Goal: Task Accomplishment & Management: Use online tool/utility

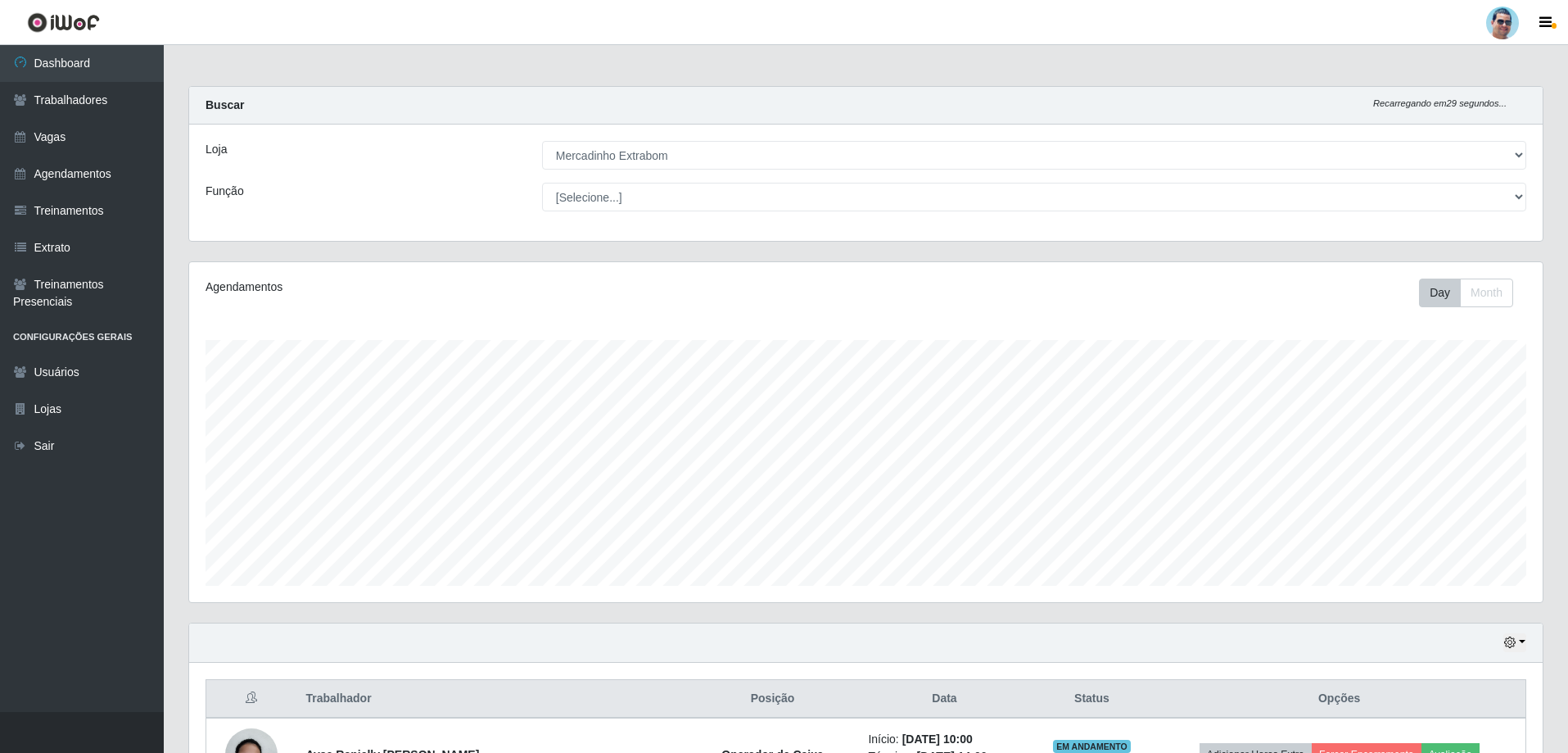
select select "175"
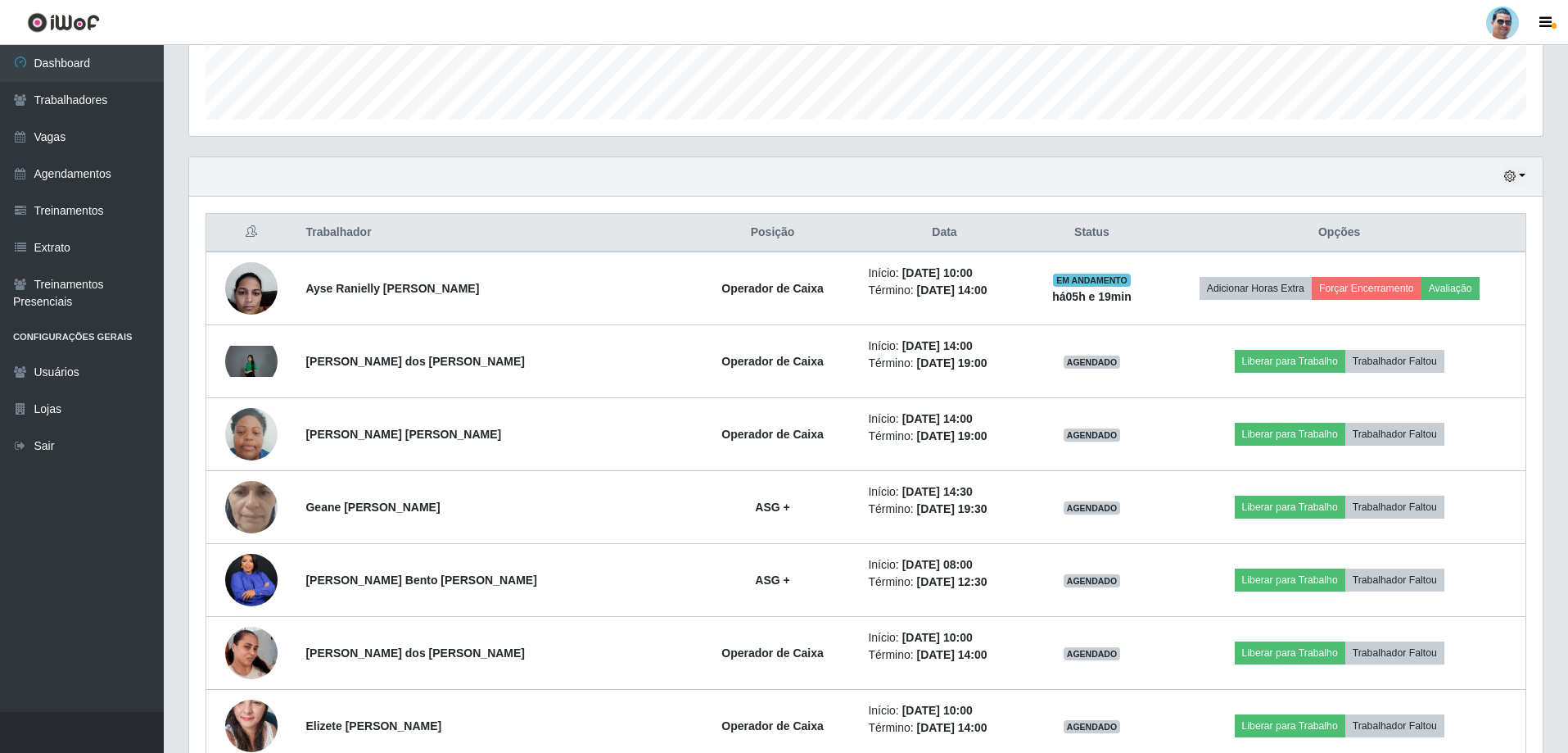
scroll to position [492, 0]
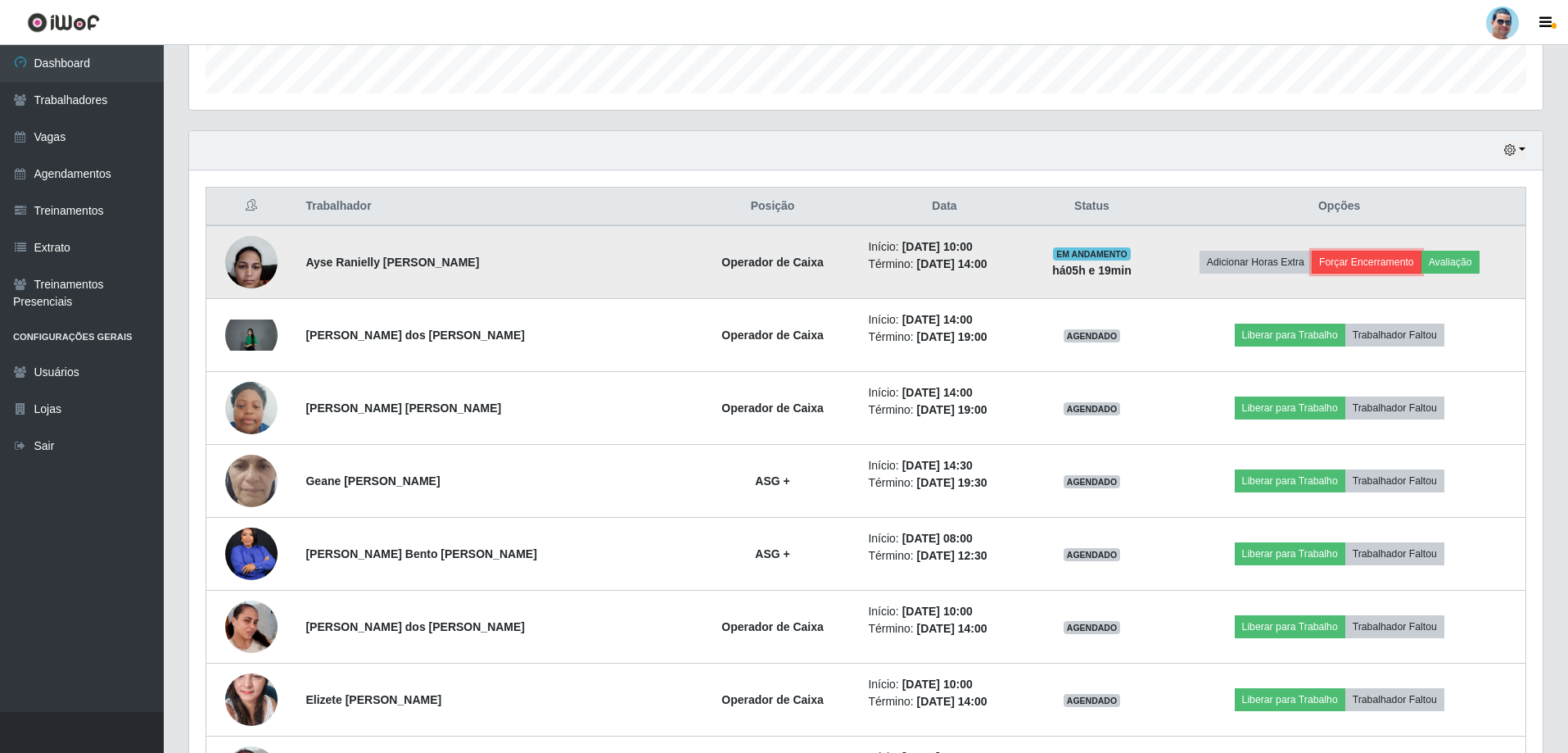
click at [1352, 255] on button "Forçar Encerramento" at bounding box center [1366, 261] width 110 height 23
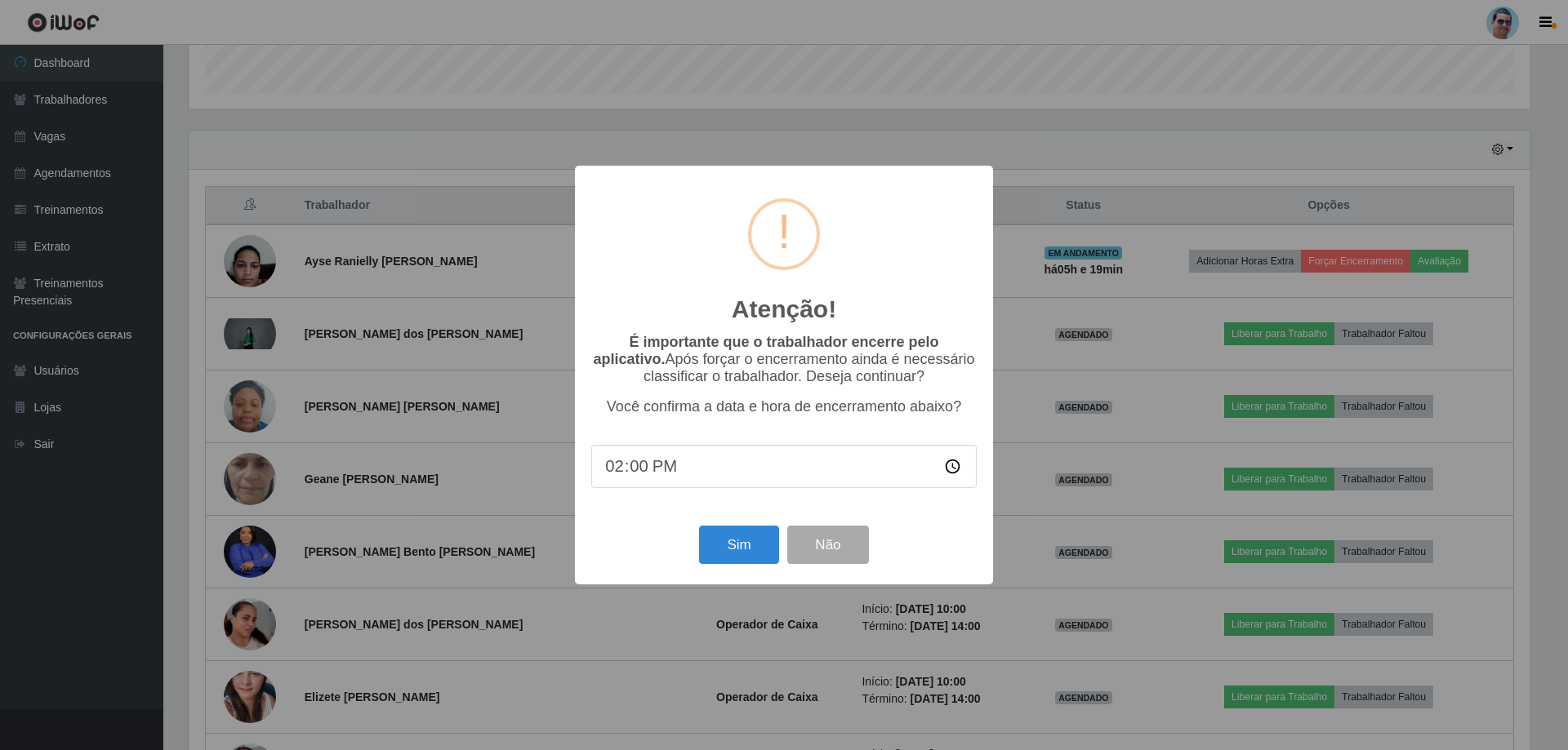
click at [643, 475] on input "14:00" at bounding box center [784, 466] width 385 height 44
type input "14:06"
click at [760, 554] on button "Sim" at bounding box center [738, 545] width 80 height 39
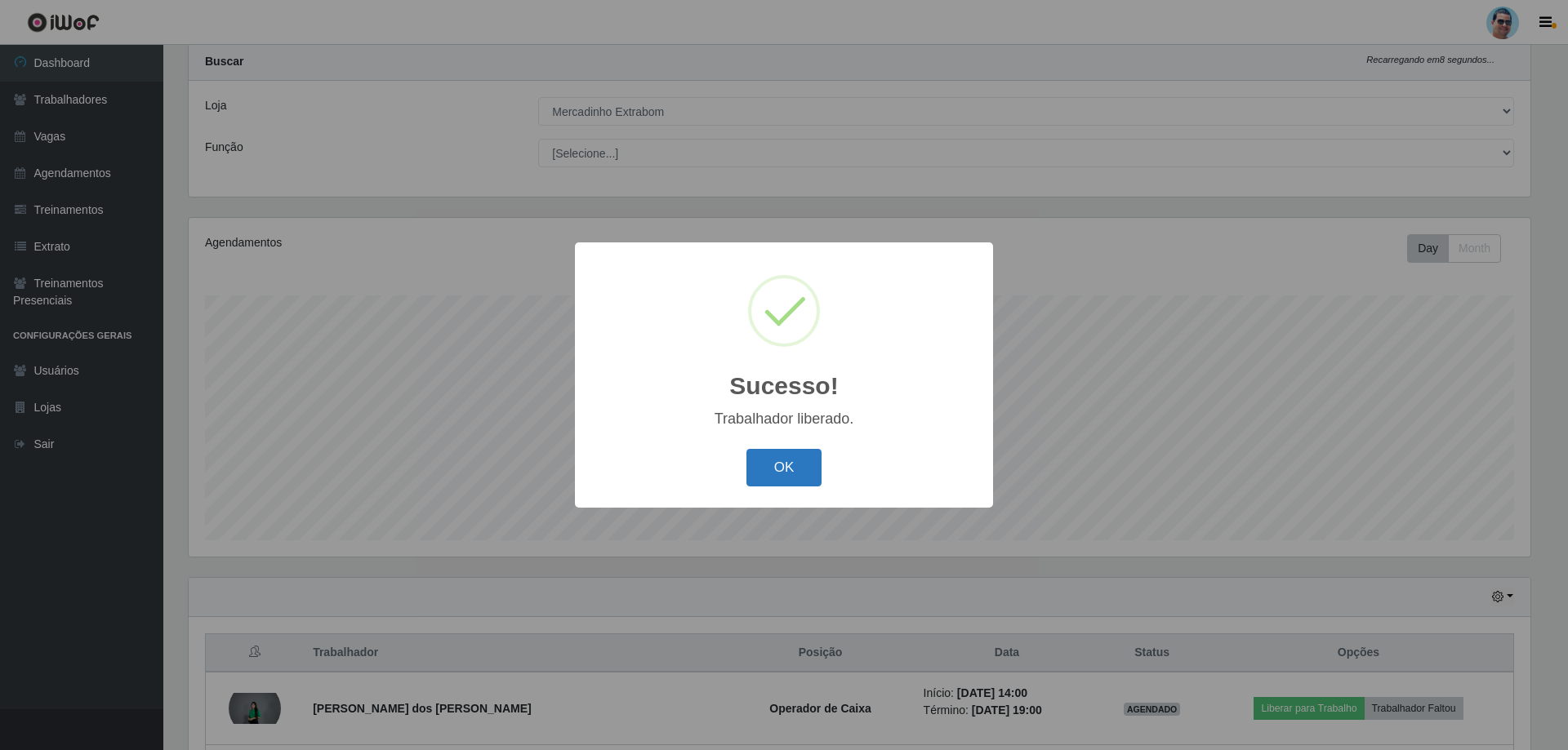
click at [807, 473] on button "OK" at bounding box center [784, 468] width 76 height 39
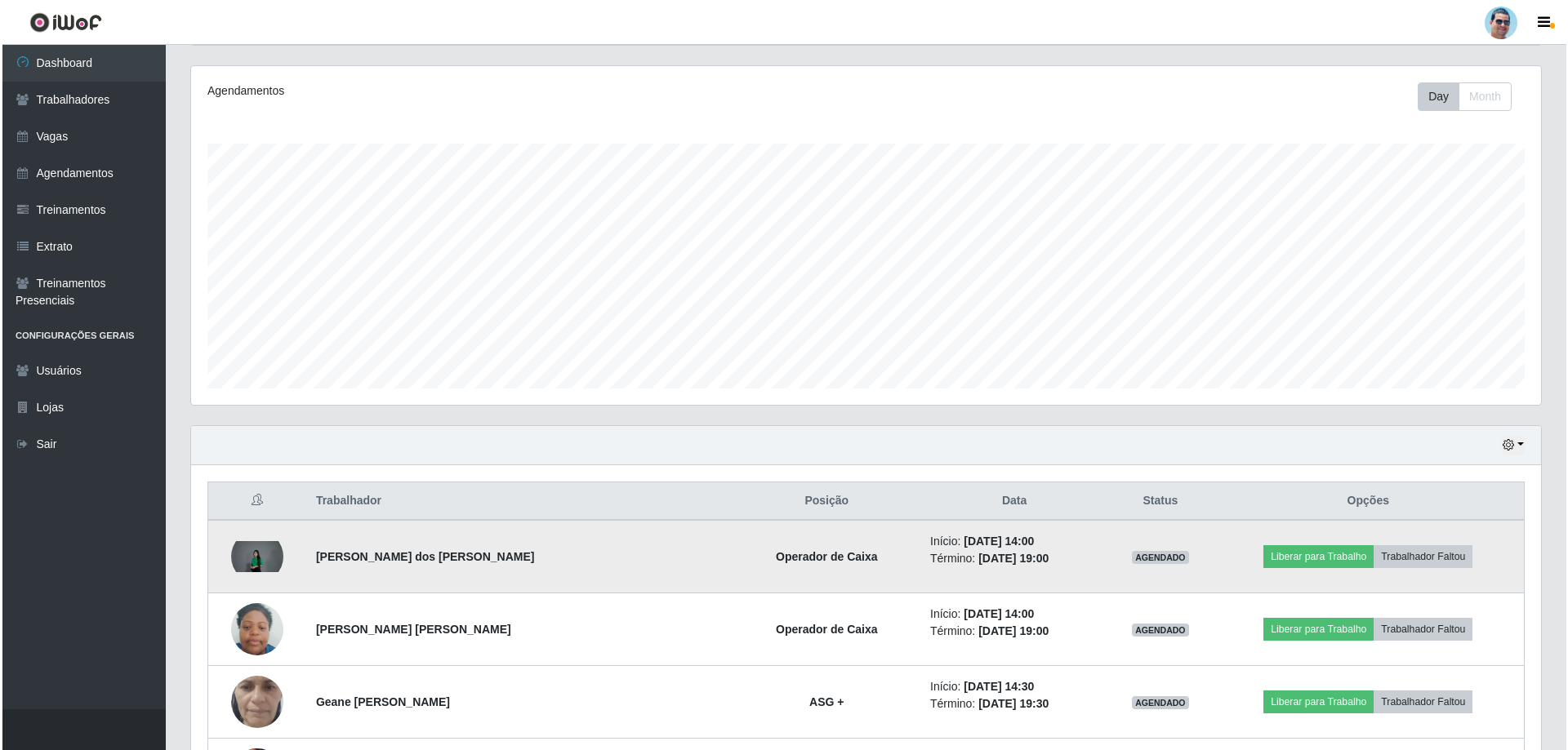
scroll to position [288, 0]
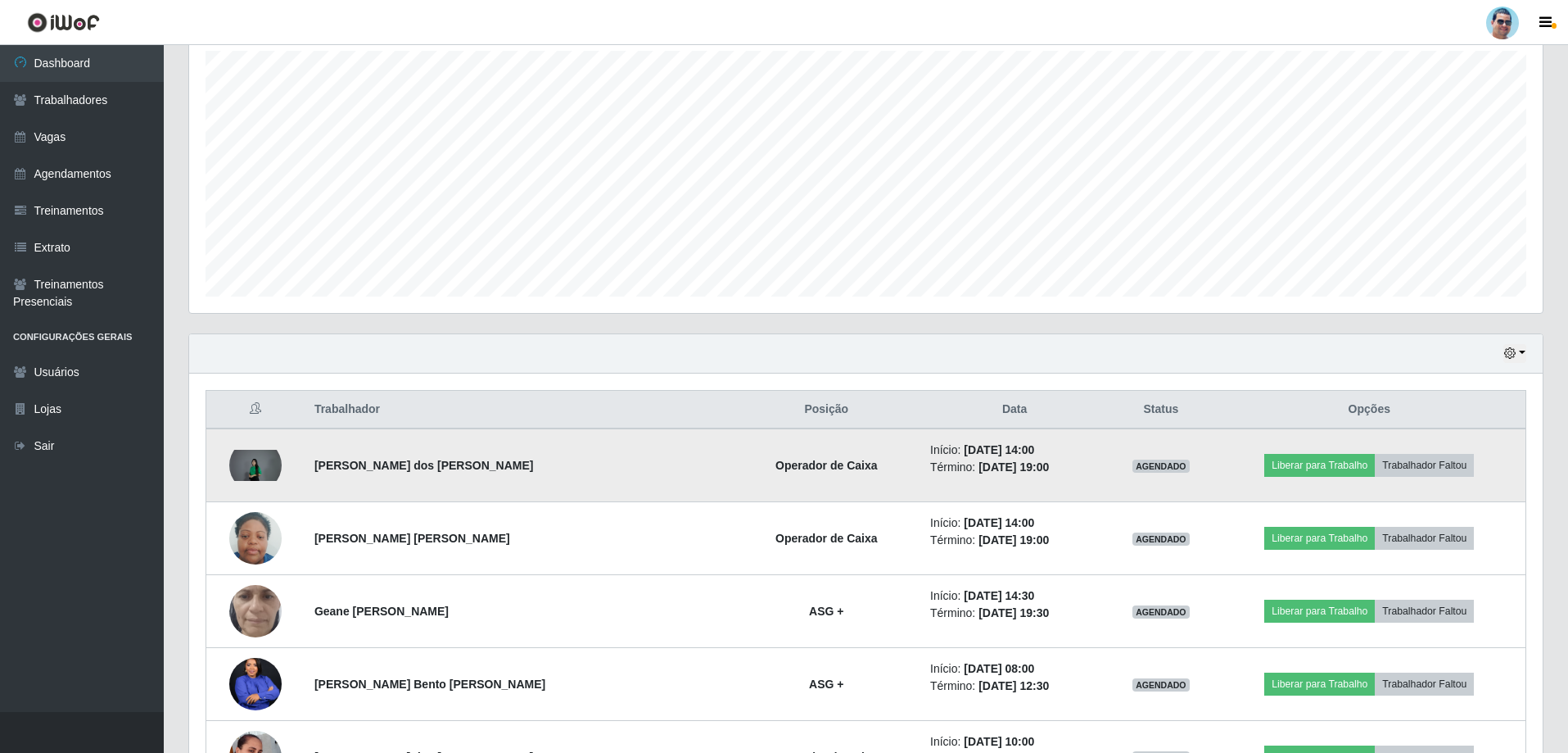
click at [270, 460] on img at bounding box center [255, 465] width 52 height 31
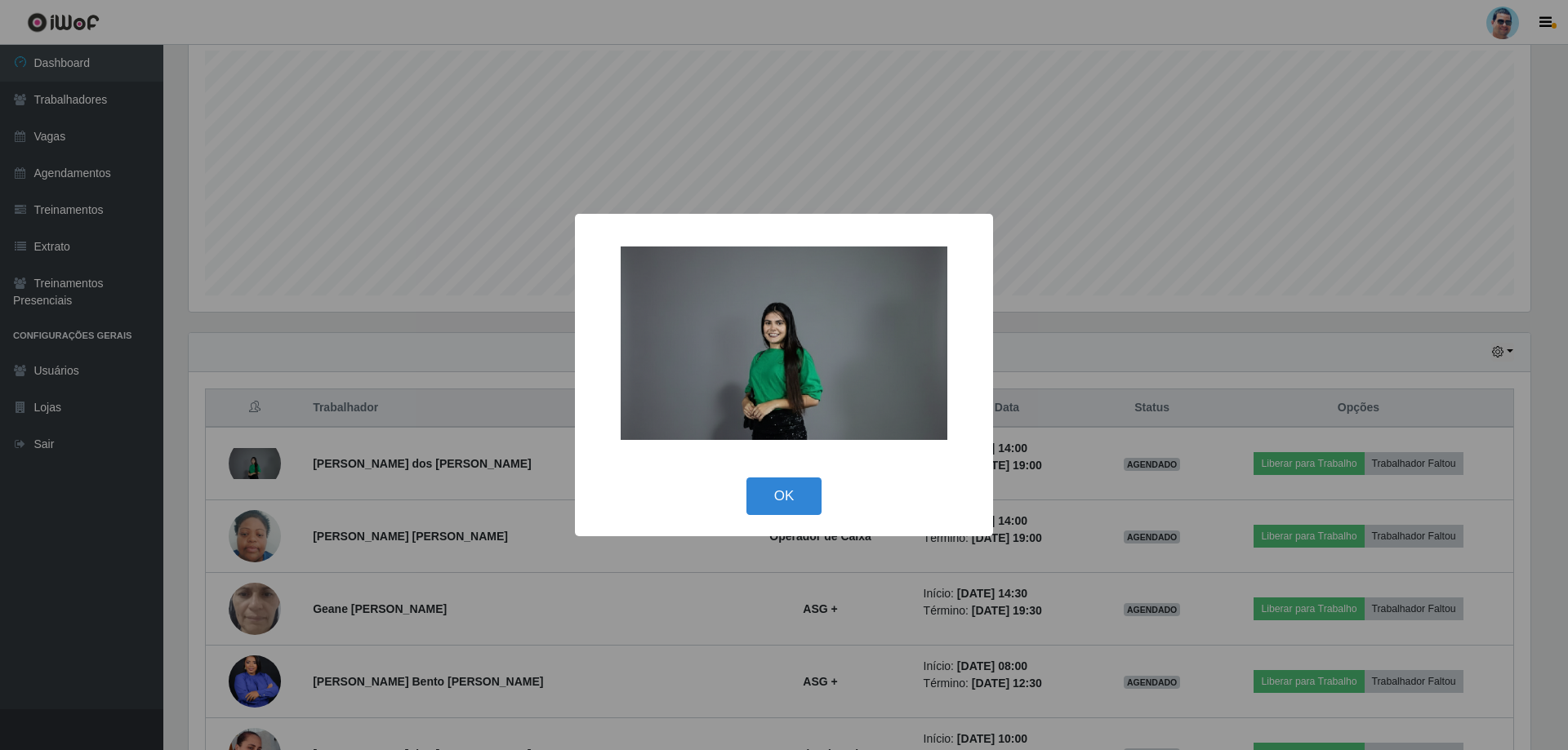
click at [459, 94] on div "× OK Cancel" at bounding box center [784, 375] width 1568 height 750
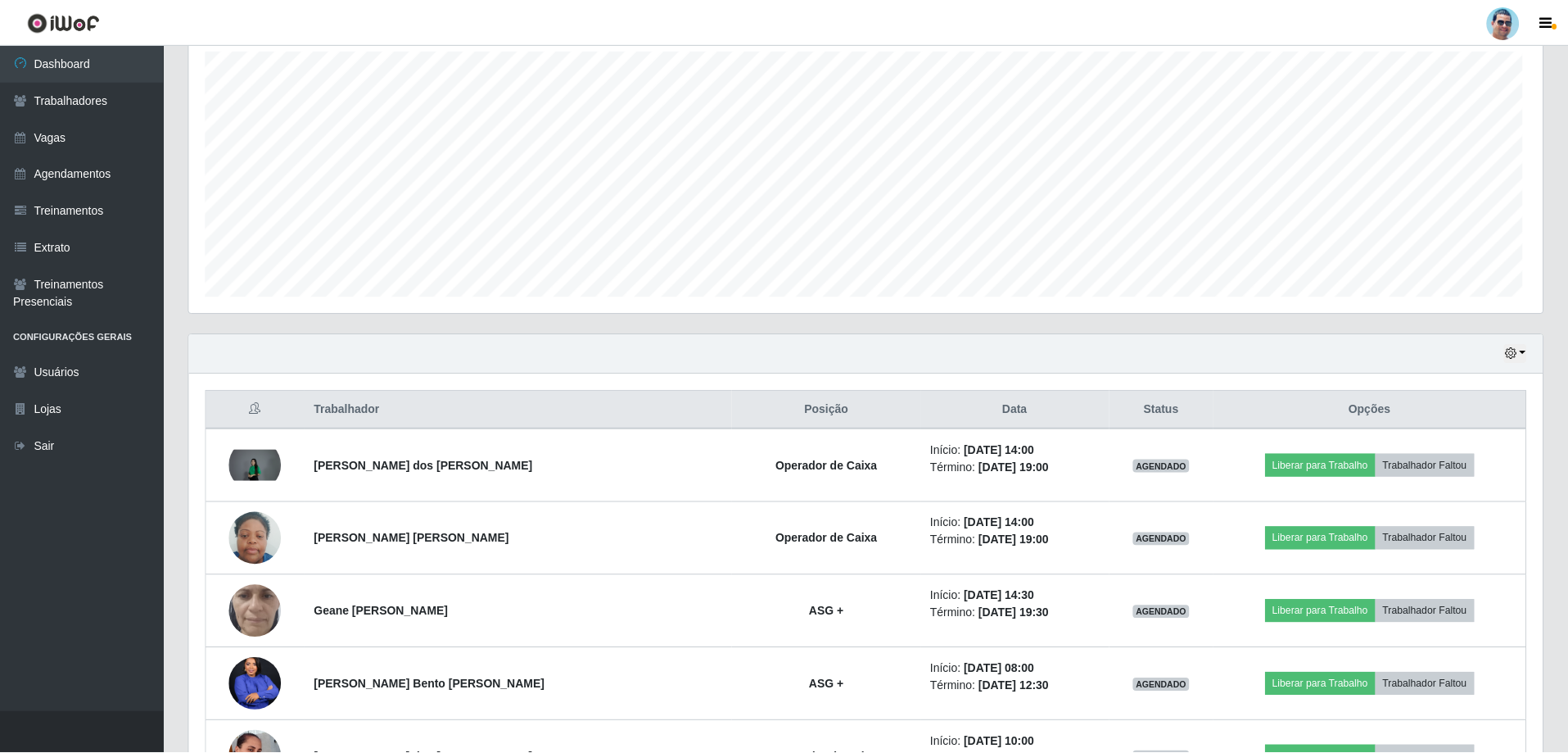
scroll to position [340, 1353]
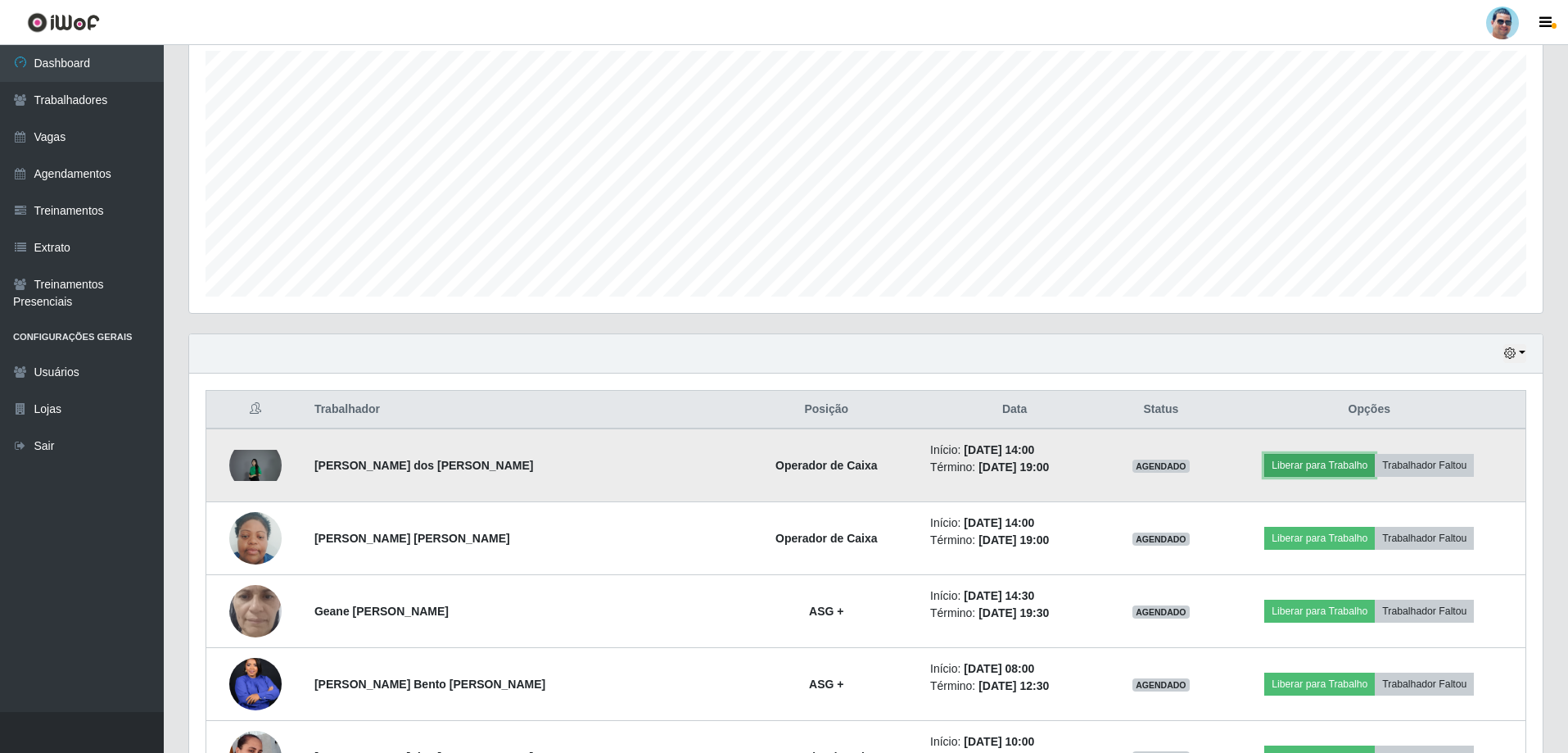
click at [1316, 470] on button "Liberar para Trabalho" at bounding box center [1319, 465] width 111 height 23
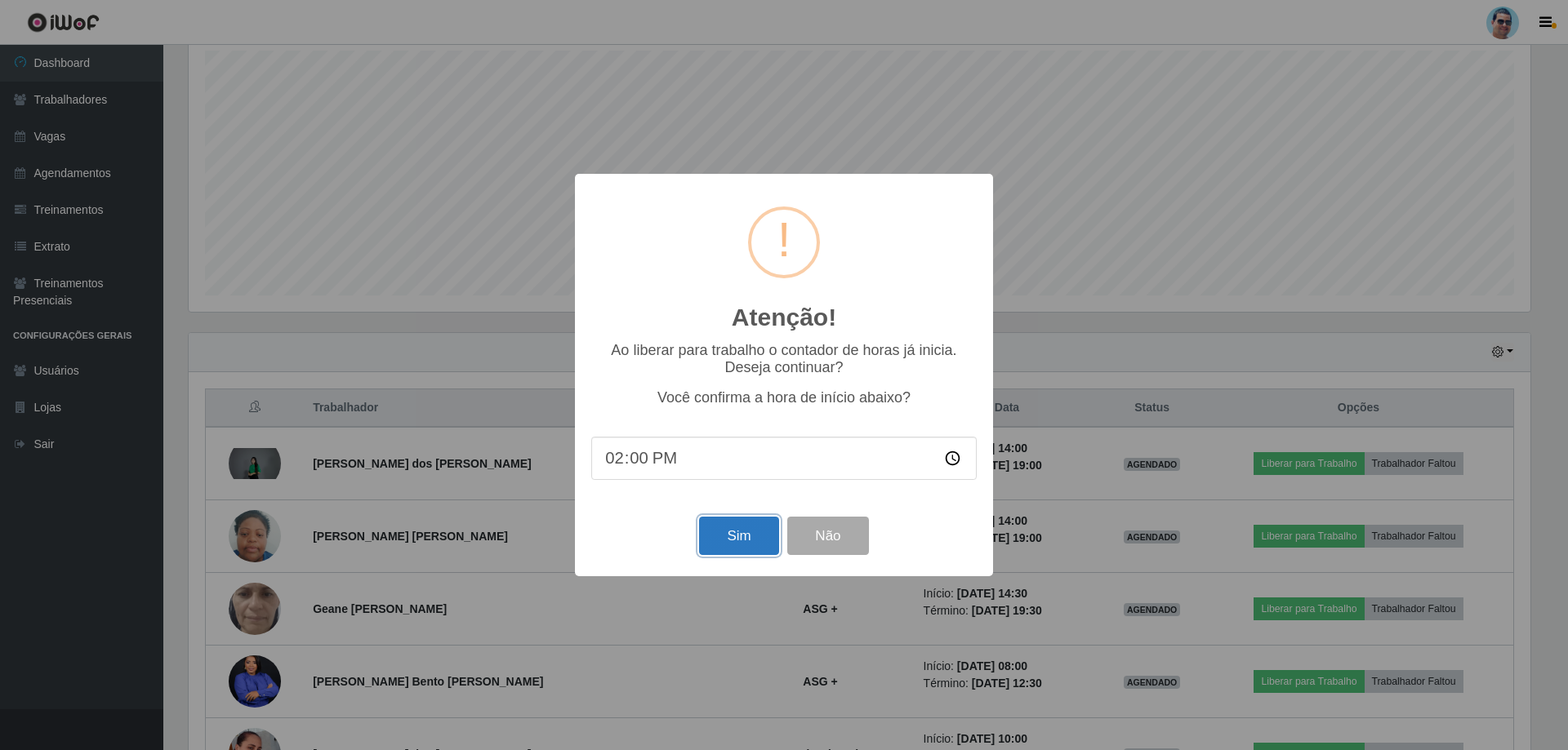
click at [730, 536] on button "Sim" at bounding box center [738, 536] width 80 height 39
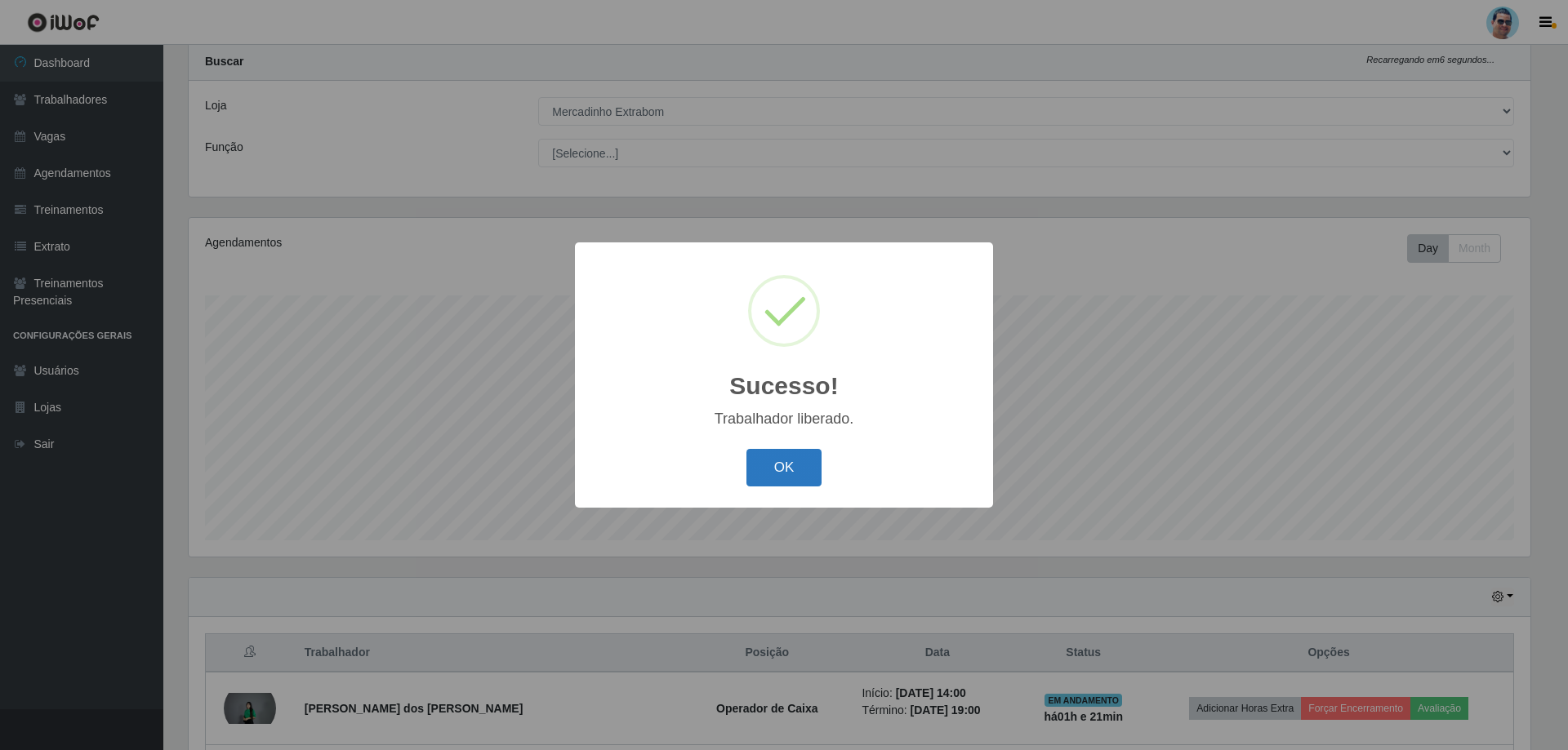
click at [800, 461] on button "OK" at bounding box center [784, 468] width 76 height 39
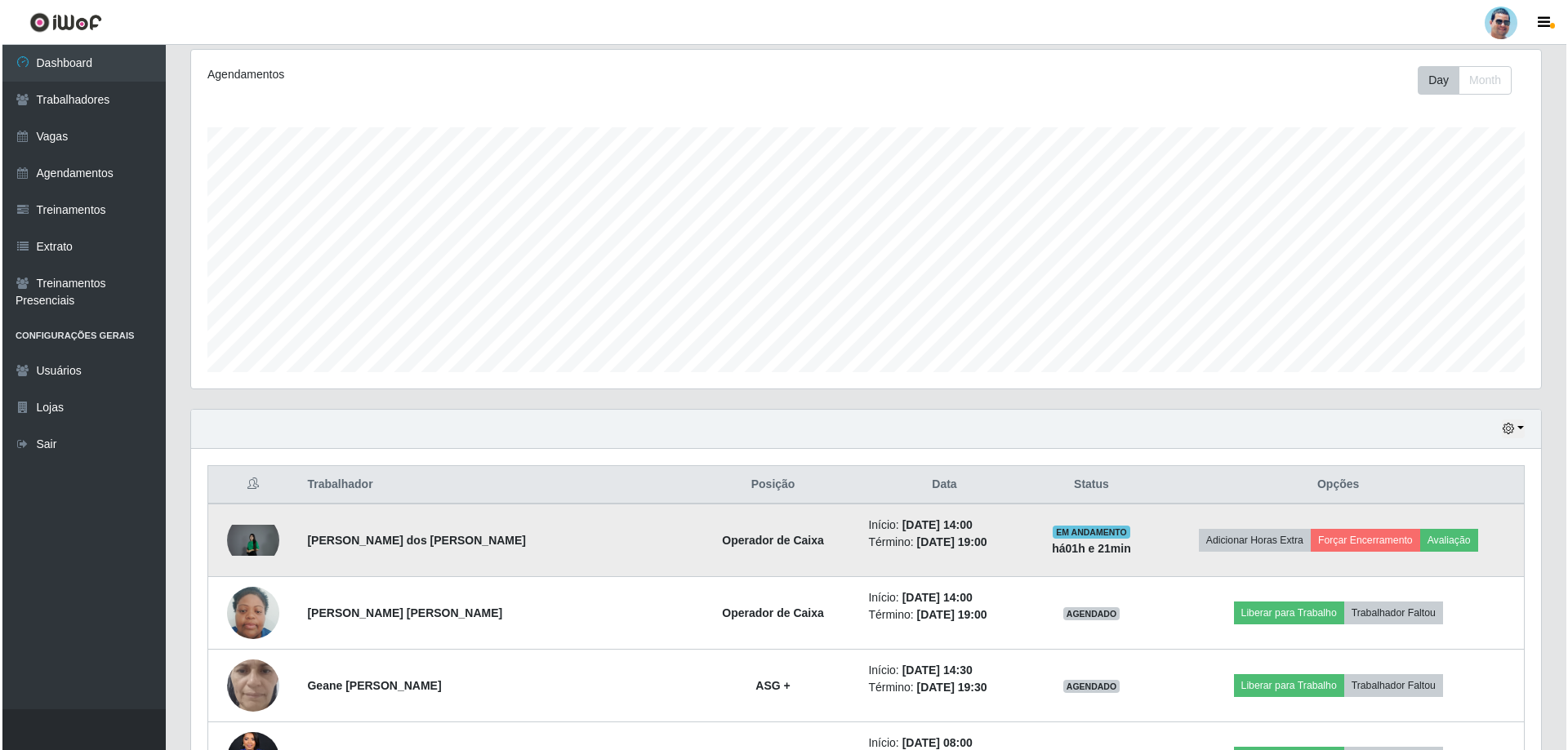
scroll to position [288, 0]
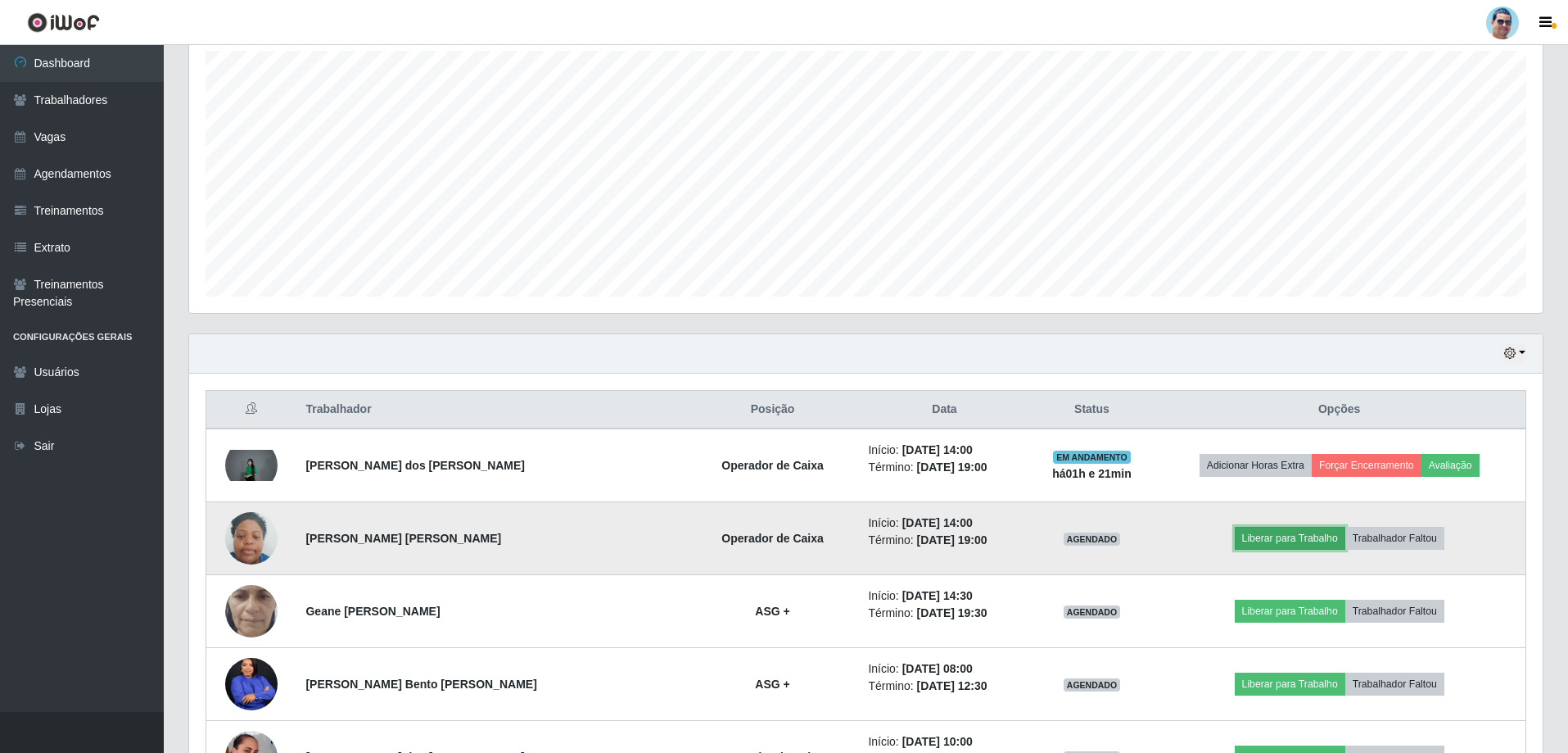
click at [1287, 532] on button "Liberar para Trabalho" at bounding box center [1290, 538] width 111 height 23
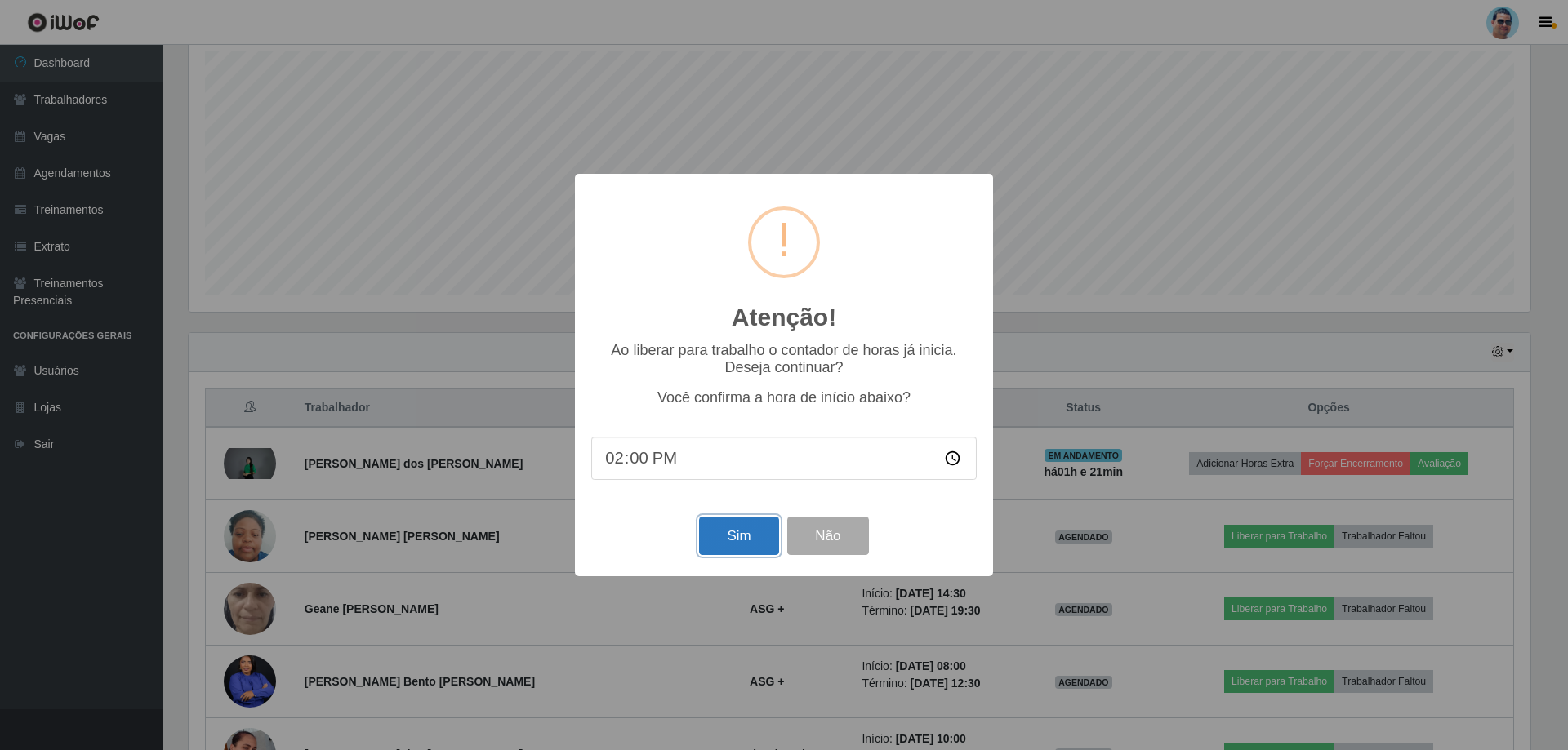
click at [737, 534] on button "Sim" at bounding box center [738, 536] width 80 height 39
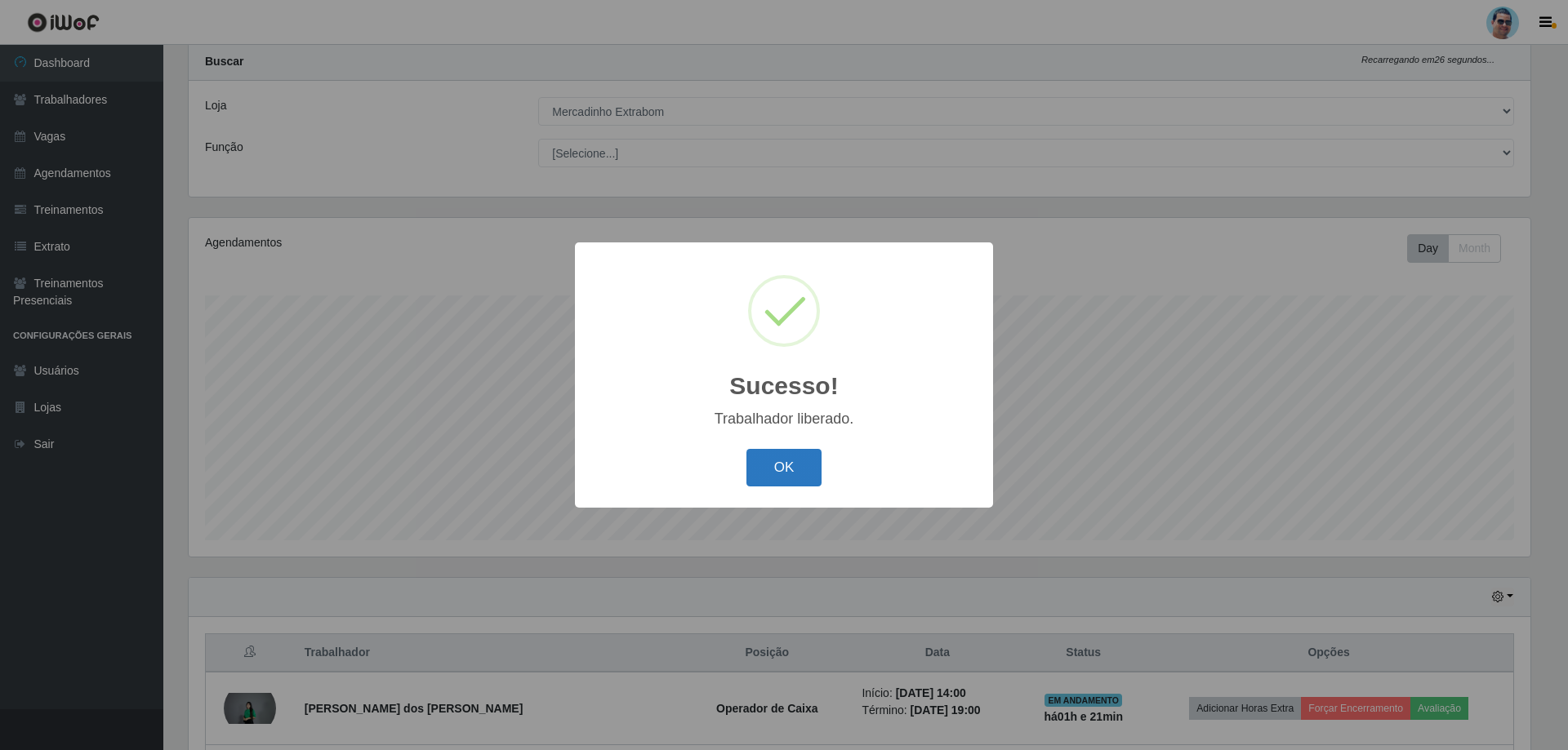
click at [767, 470] on button "OK" at bounding box center [784, 468] width 76 height 39
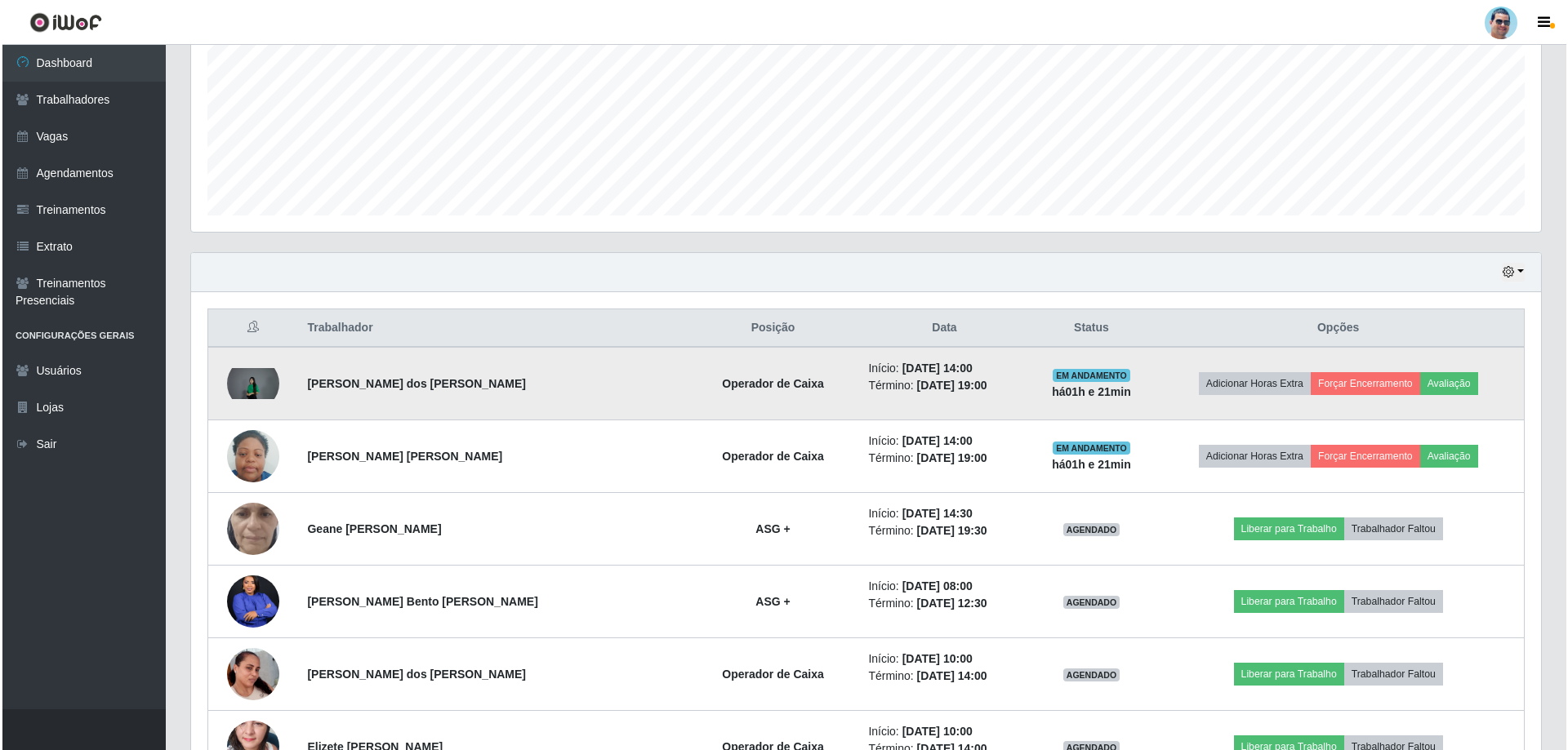
scroll to position [370, 0]
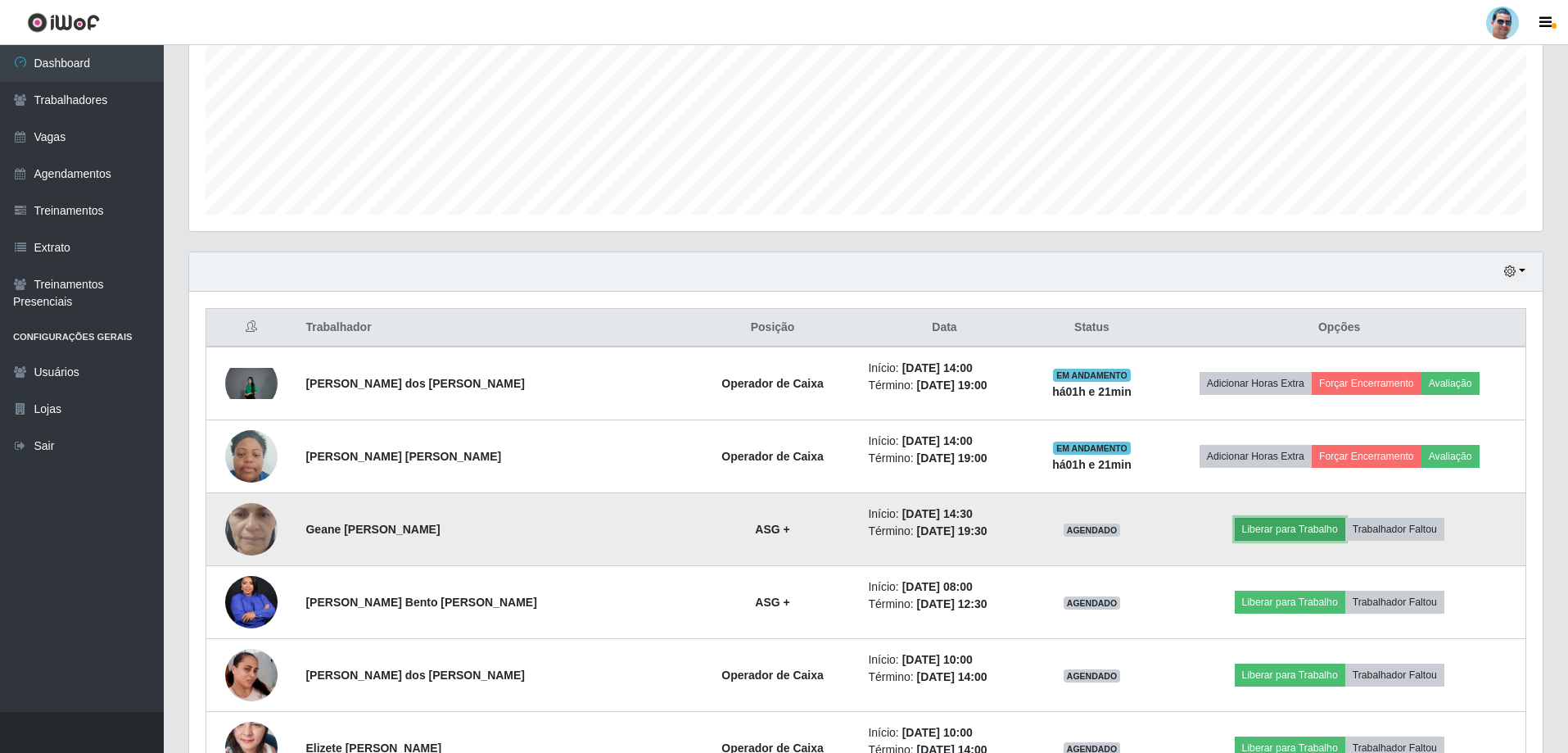
click at [1283, 525] on button "Liberar para Trabalho" at bounding box center [1290, 529] width 111 height 23
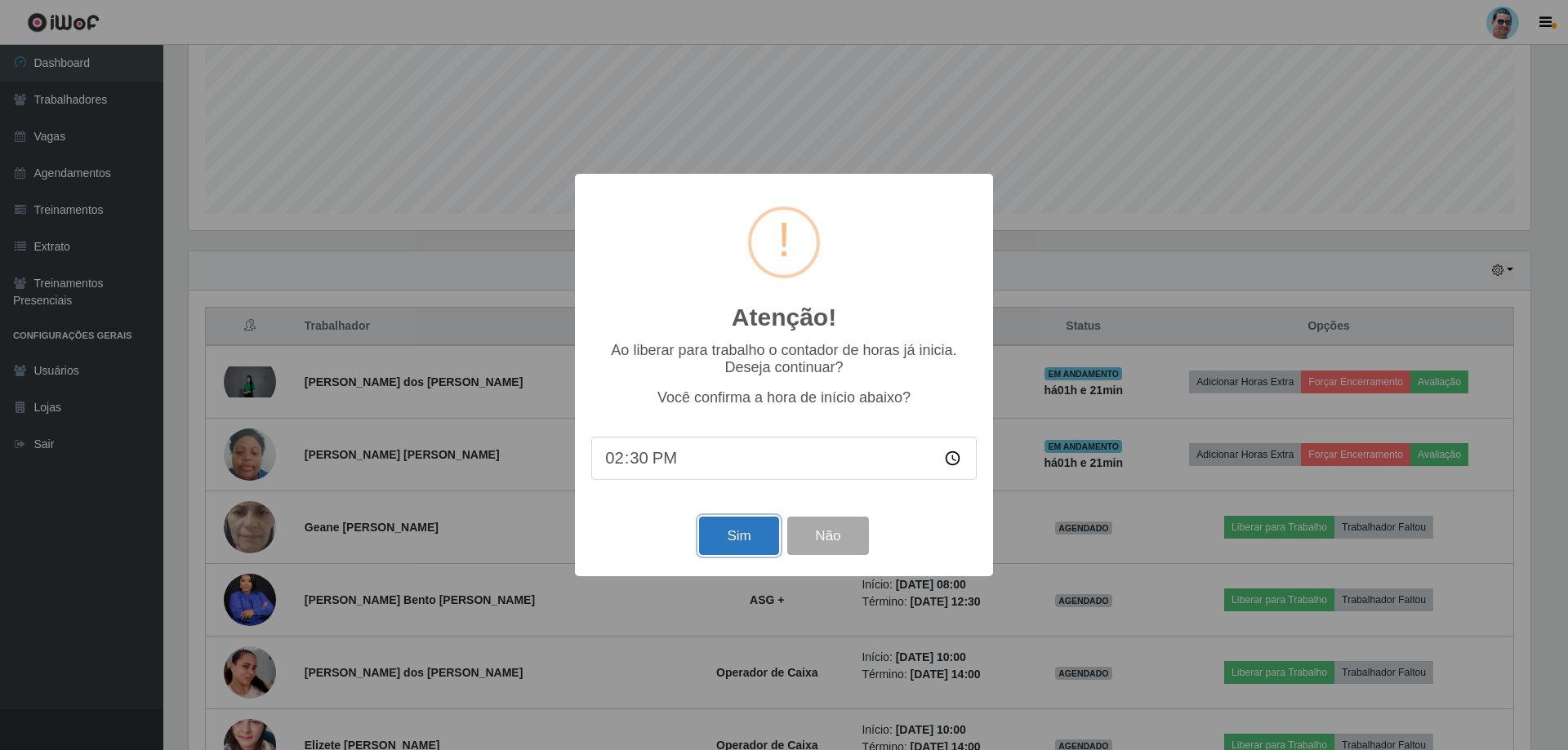
click at [740, 537] on button "Sim" at bounding box center [738, 536] width 80 height 39
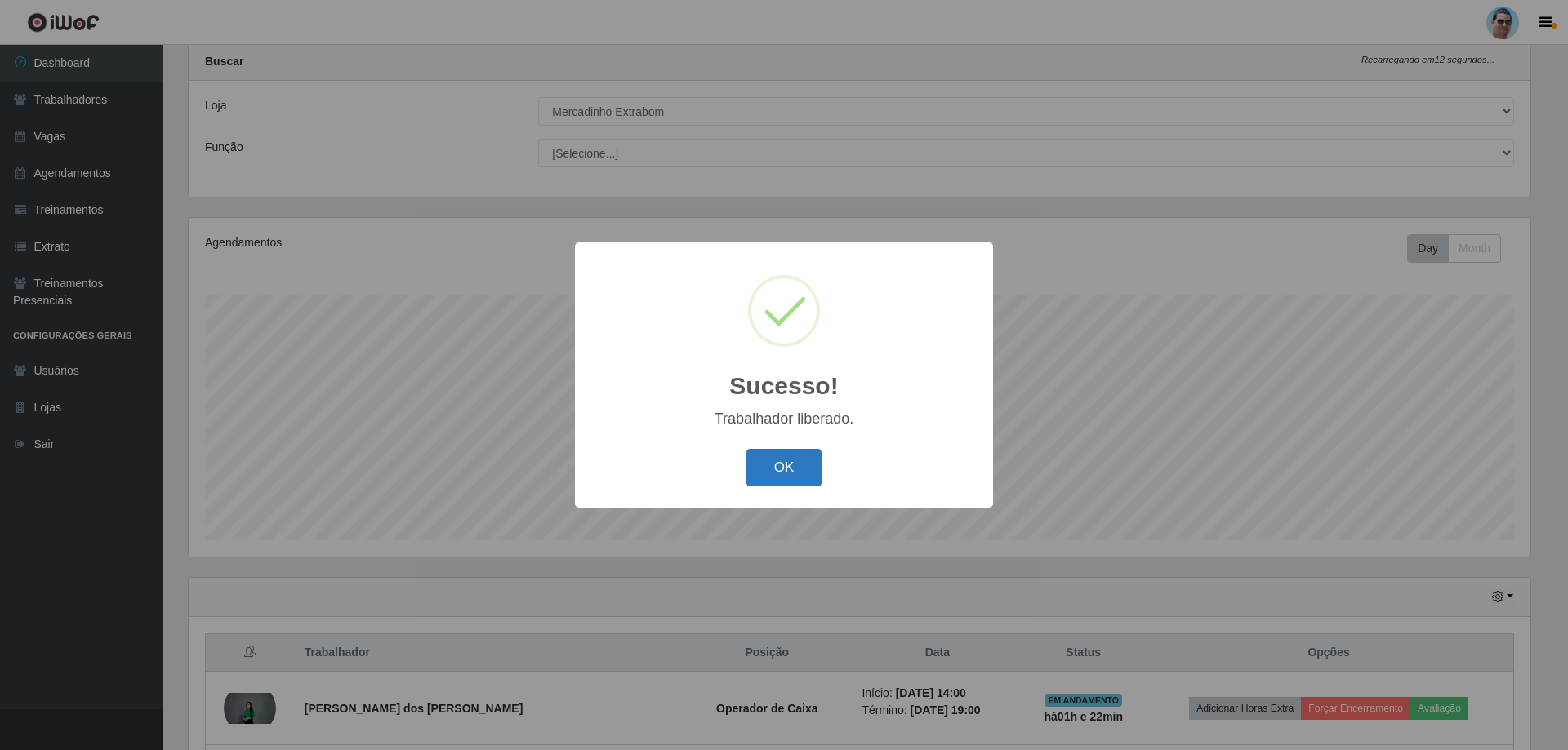
click at [810, 460] on button "OK" at bounding box center [784, 468] width 76 height 39
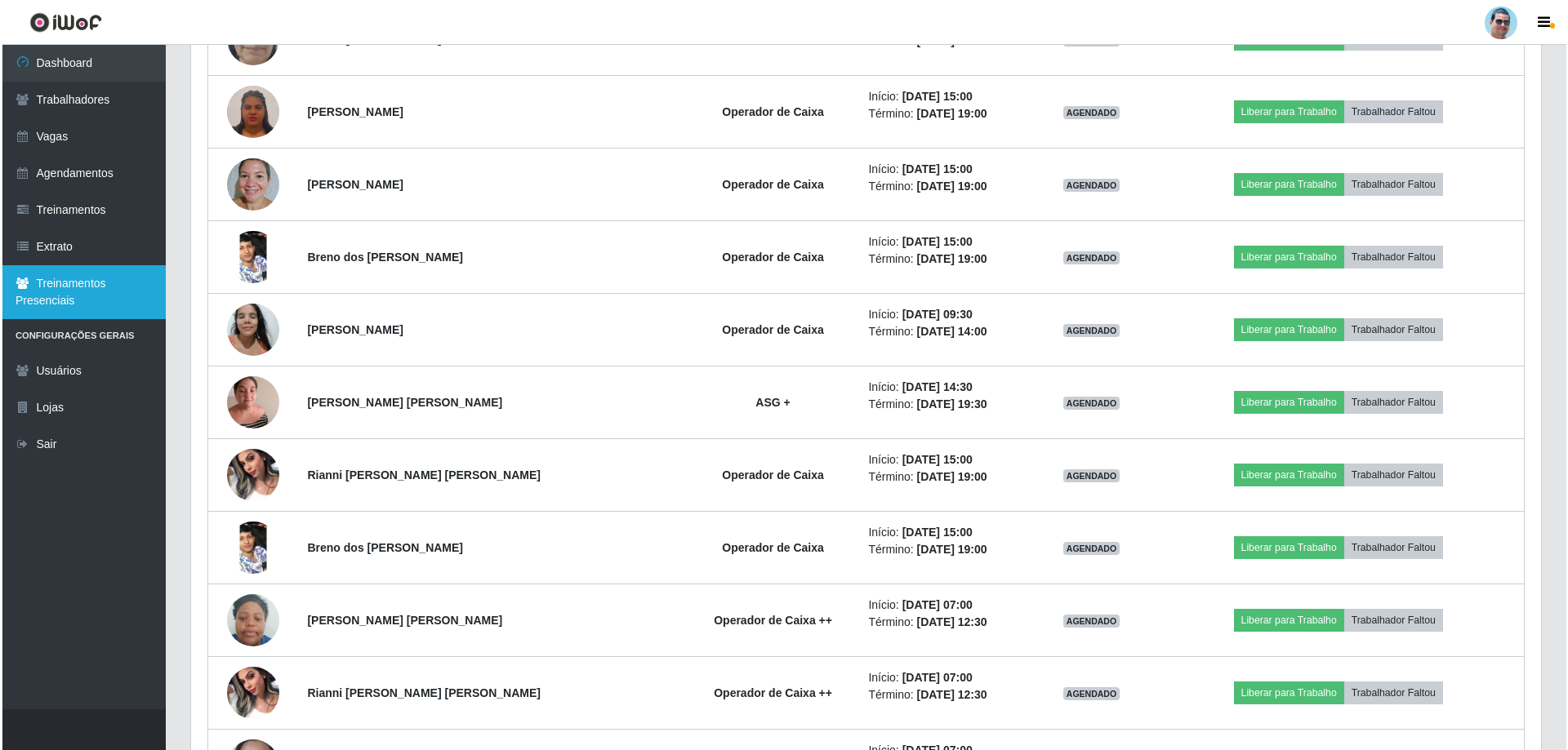
scroll to position [2294, 0]
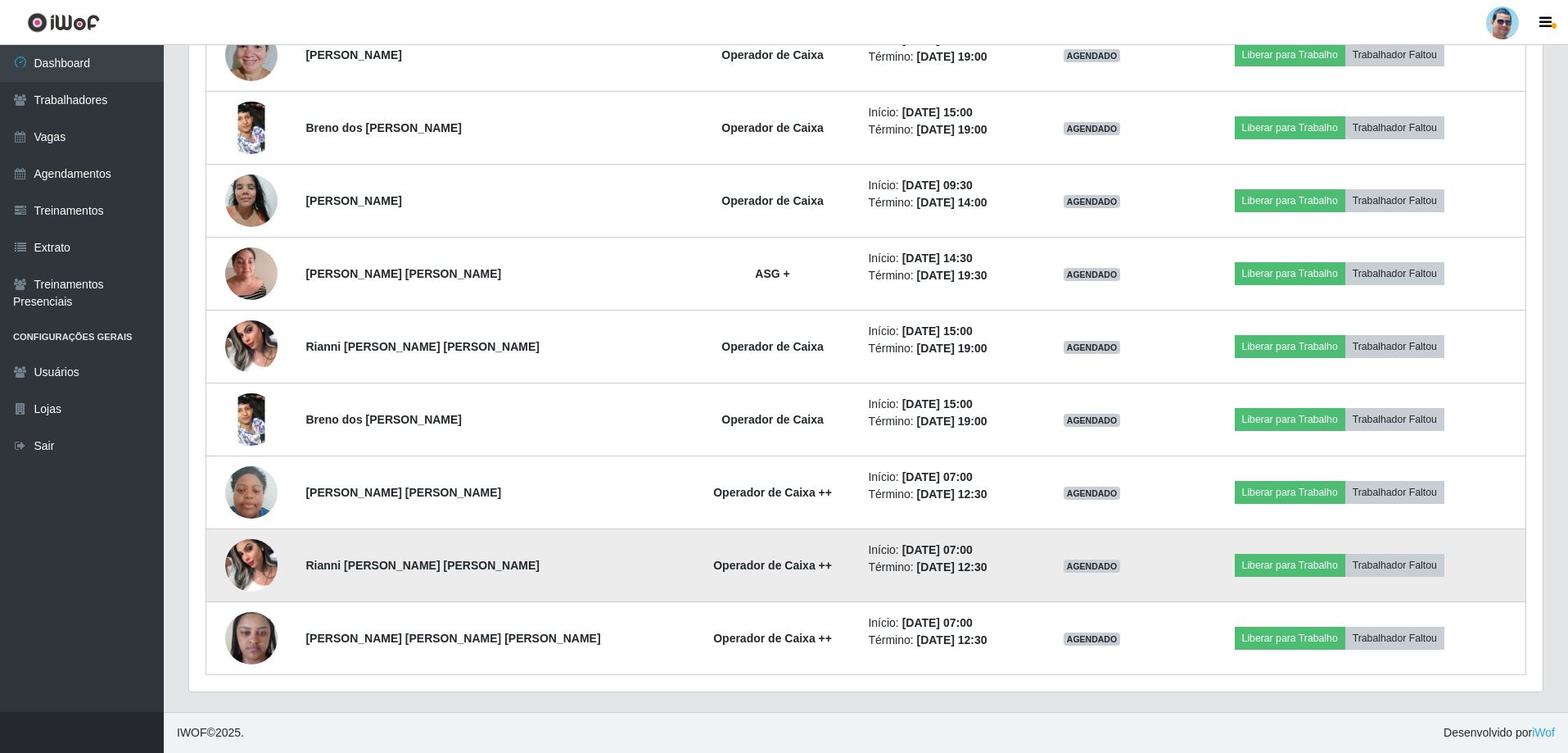
click at [245, 565] on img at bounding box center [251, 565] width 52 height 70
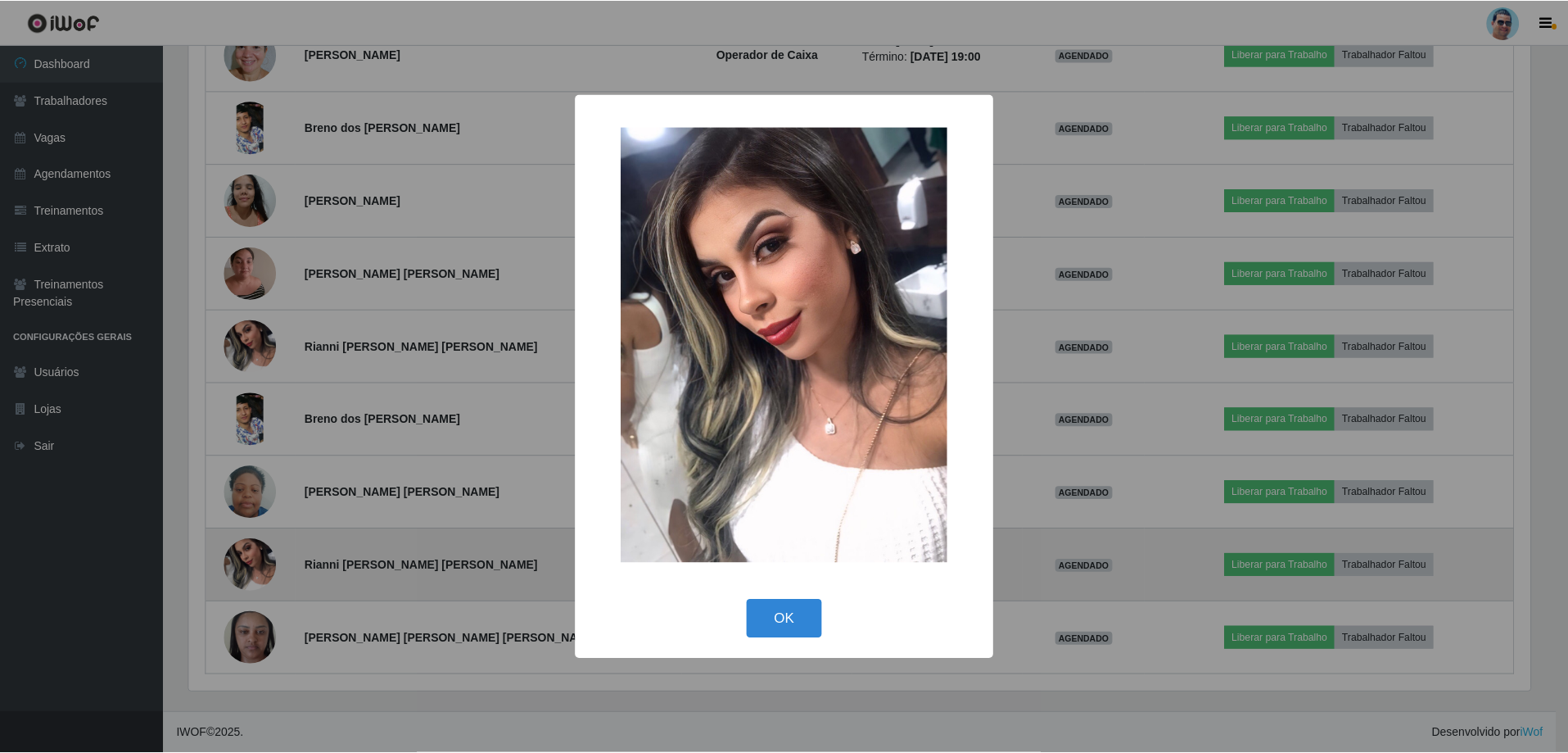
scroll to position [340, 1345]
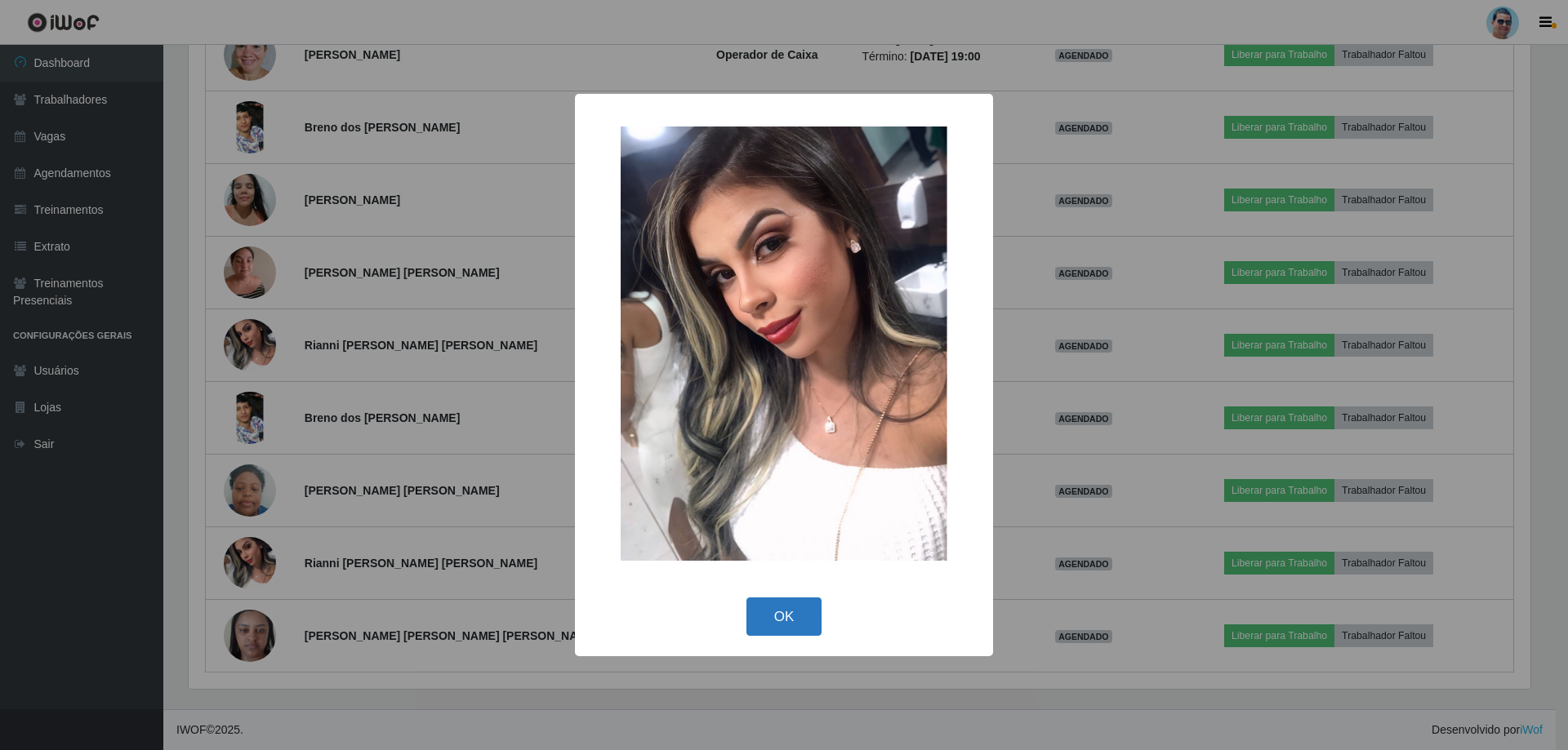
click at [810, 624] on button "OK" at bounding box center [784, 617] width 76 height 39
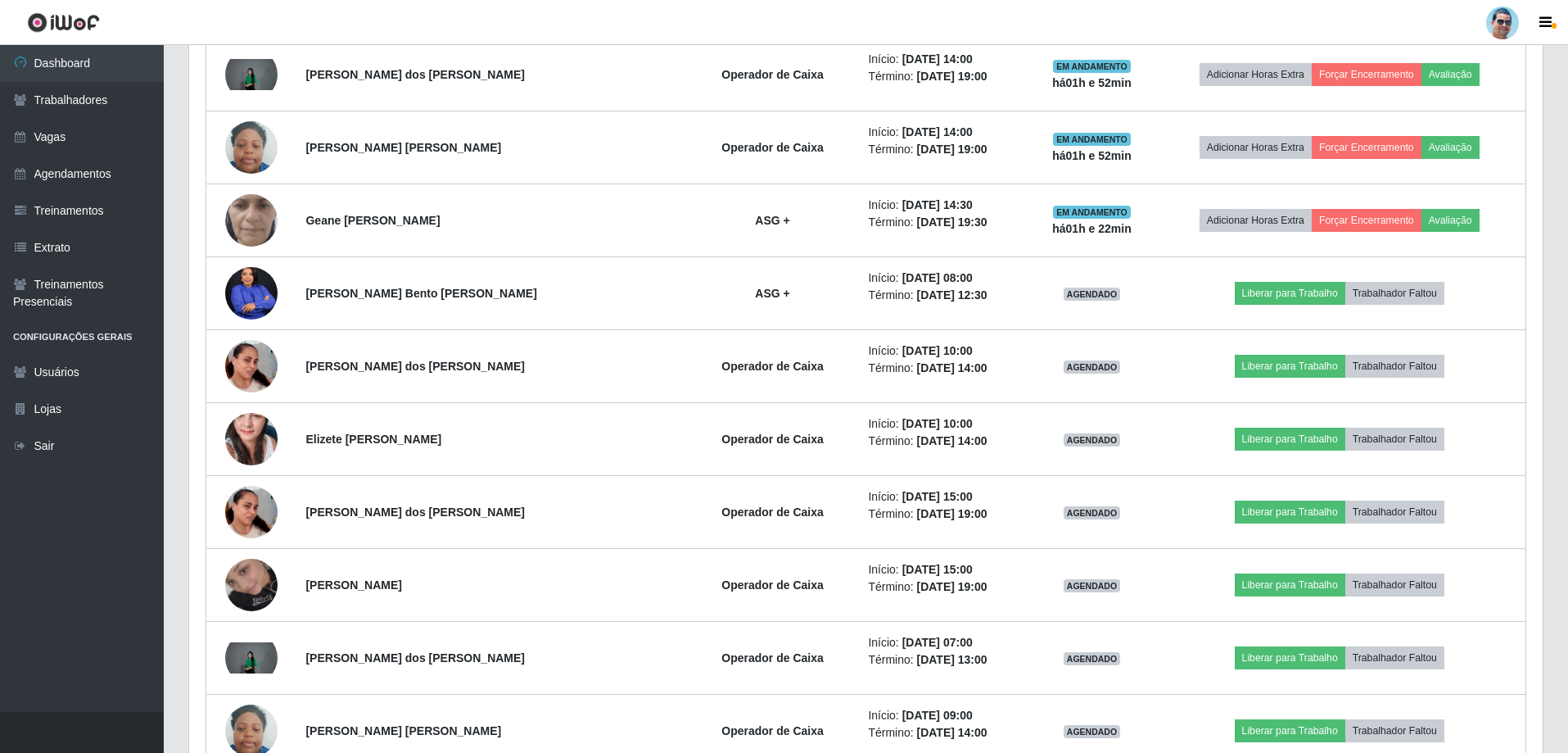
scroll to position [583, 0]
